Goal: Navigation & Orientation: Find specific page/section

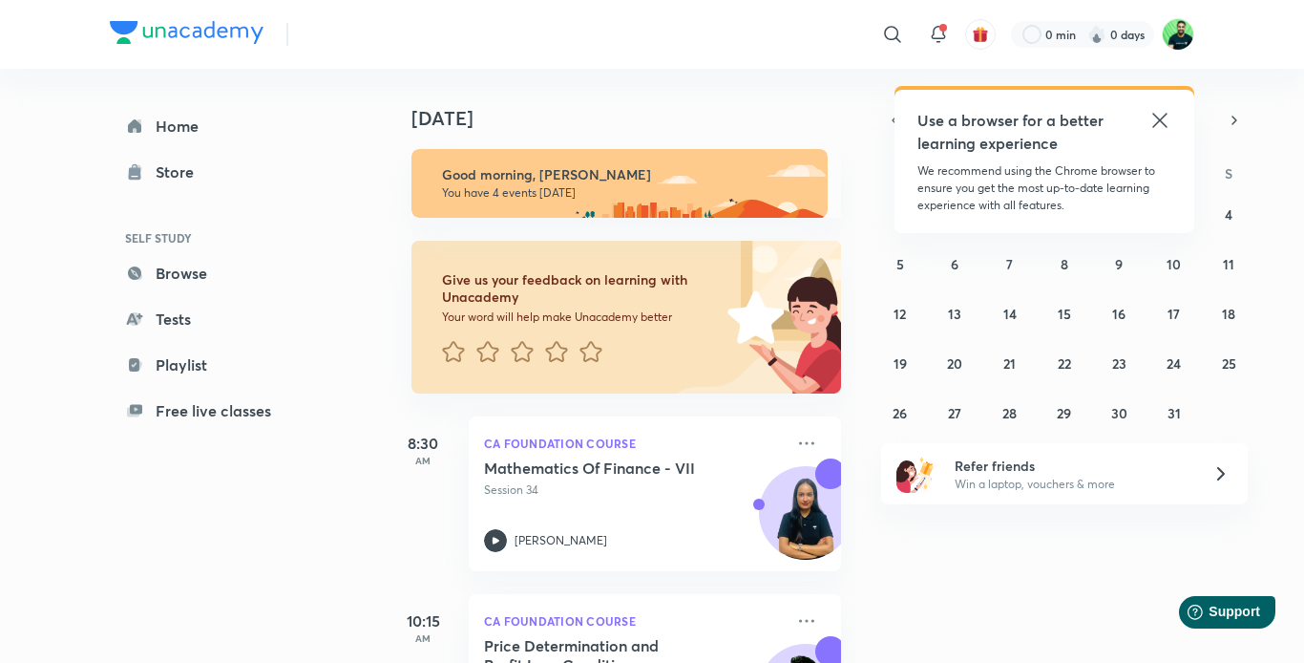
click at [352, 36] on button "Choose Your Goal" at bounding box center [402, 34] width 182 height 38
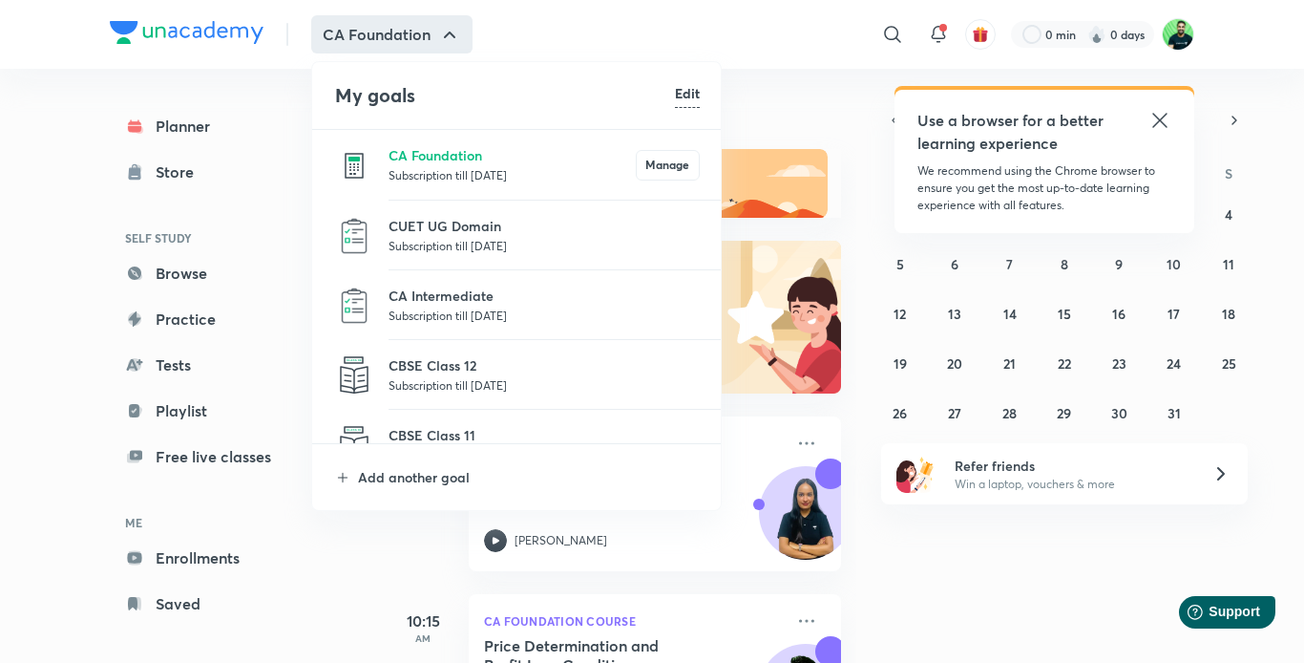
click at [444, 176] on p "Subscription till [DATE]" at bounding box center [512, 174] width 247 height 19
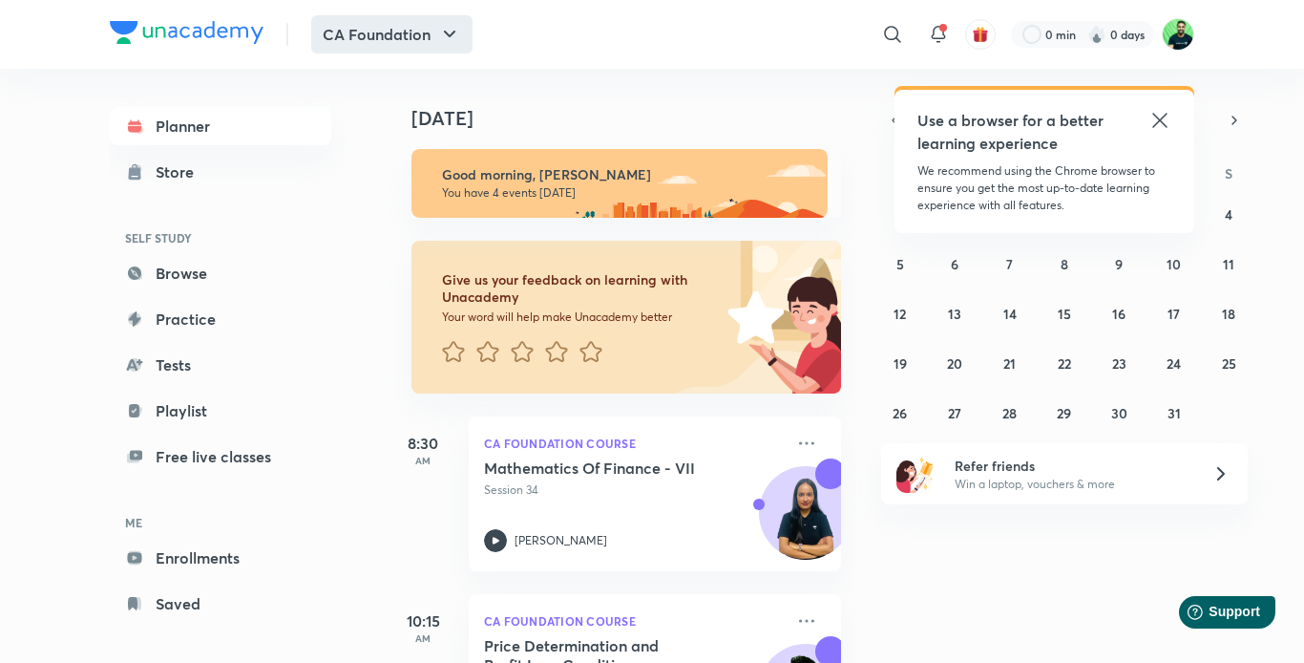
click at [336, 27] on button "CA Foundation" at bounding box center [391, 34] width 161 height 38
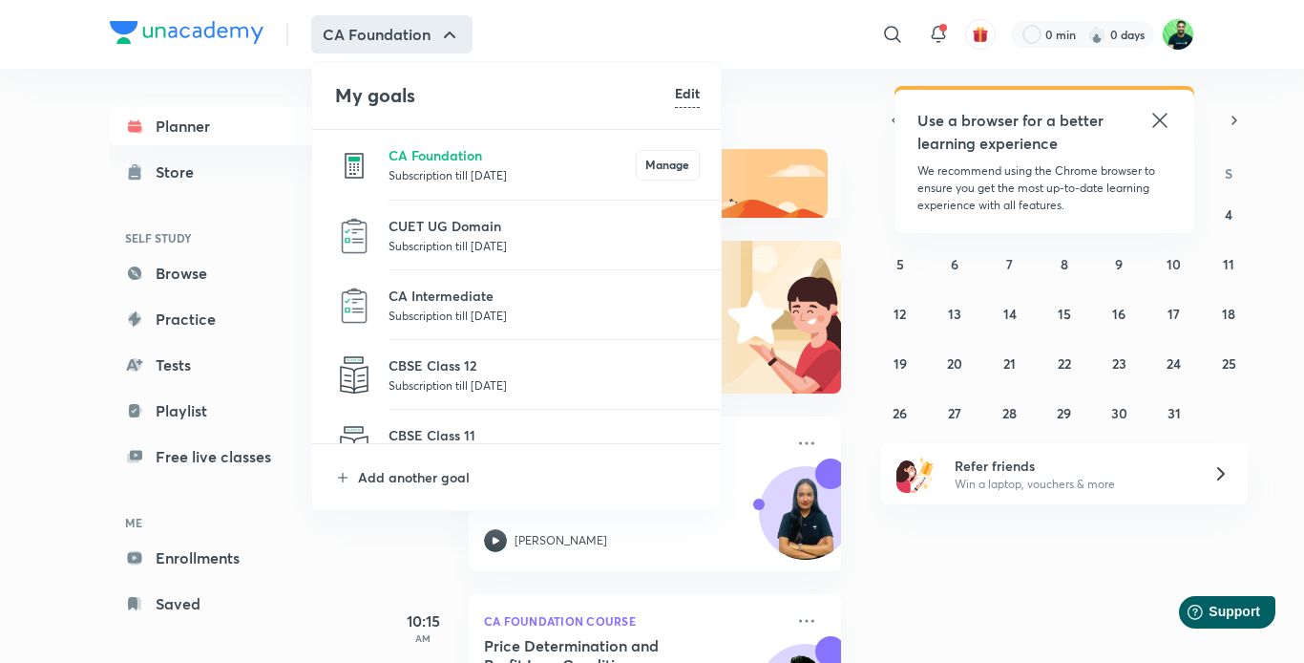
click at [432, 312] on p "Subscription till [DATE]" at bounding box center [544, 315] width 311 height 19
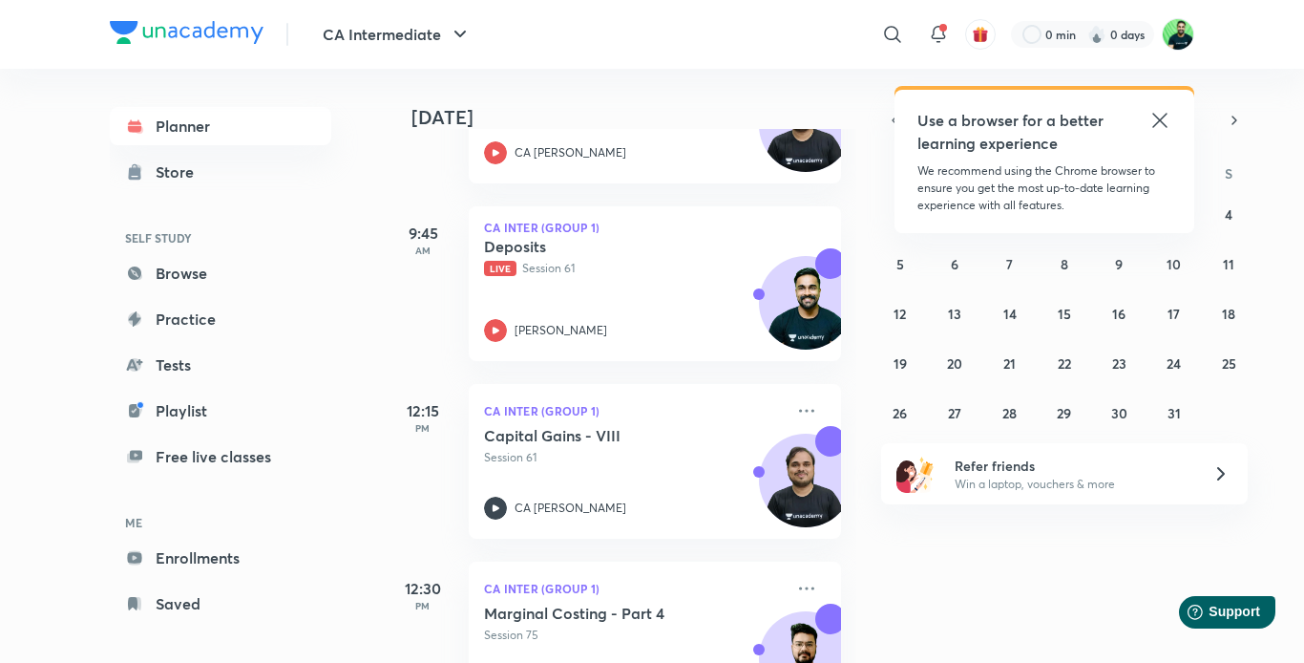
scroll to position [789, 6]
